Goal: Task Accomplishment & Management: Manage account settings

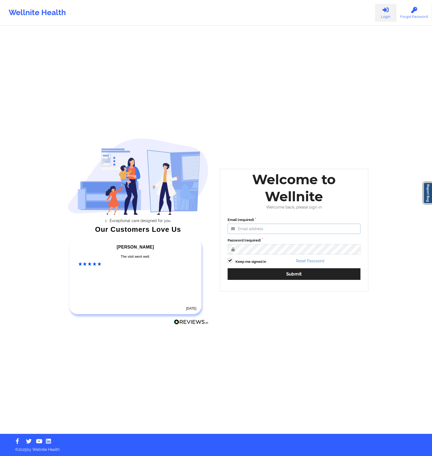
click at [264, 224] on input "Email (required)" at bounding box center [294, 229] width 133 height 10
type input "[EMAIL_ADDRESS][DOMAIN_NAME]"
click at [228, 268] on button "Submit" at bounding box center [294, 274] width 133 height 12
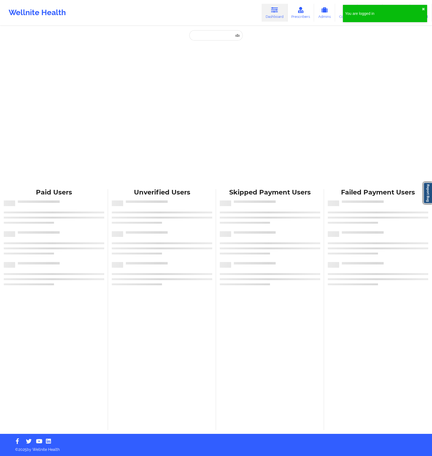
click at [425, 8] on div "You are logged in ✖︎" at bounding box center [385, 13] width 84 height 17
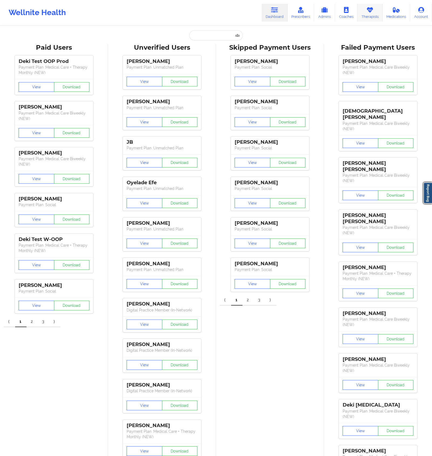
click at [371, 14] on link "Therapists" at bounding box center [370, 13] width 25 height 18
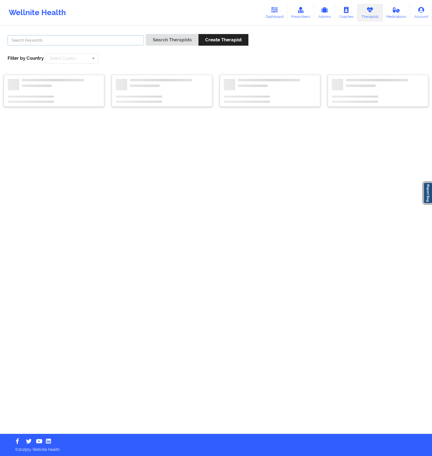
click at [56, 44] on input "text" at bounding box center [76, 40] width 136 height 10
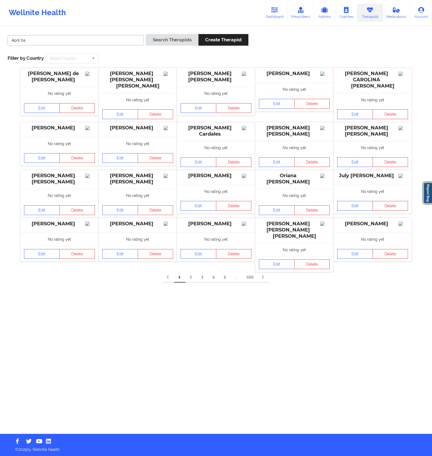
type input "April ba"
click at [146, 34] on button "Search Therapists" at bounding box center [172, 40] width 52 height 12
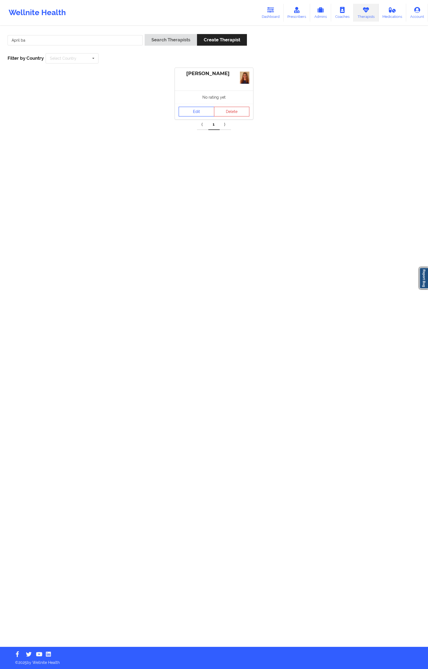
click at [187, 108] on link "Edit" at bounding box center [197, 112] width 36 height 10
